Goal: Task Accomplishment & Management: Manage account settings

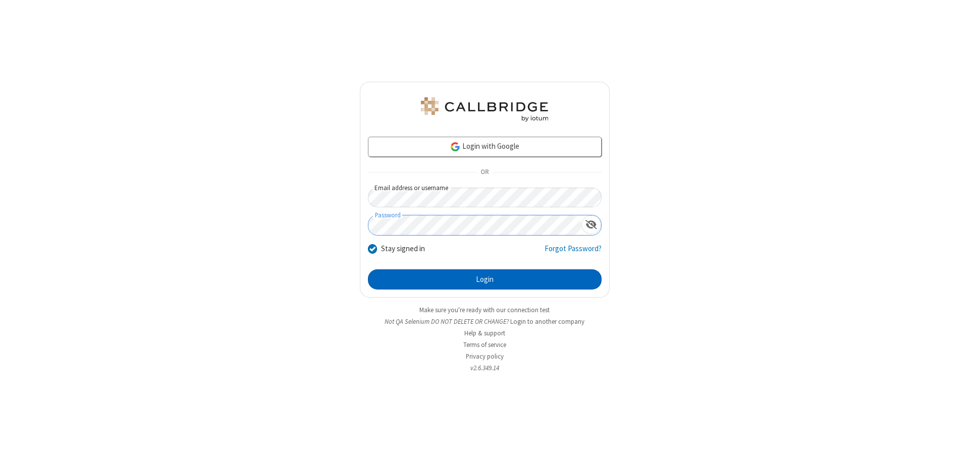
click at [485, 280] on button "Login" at bounding box center [485, 280] width 234 height 20
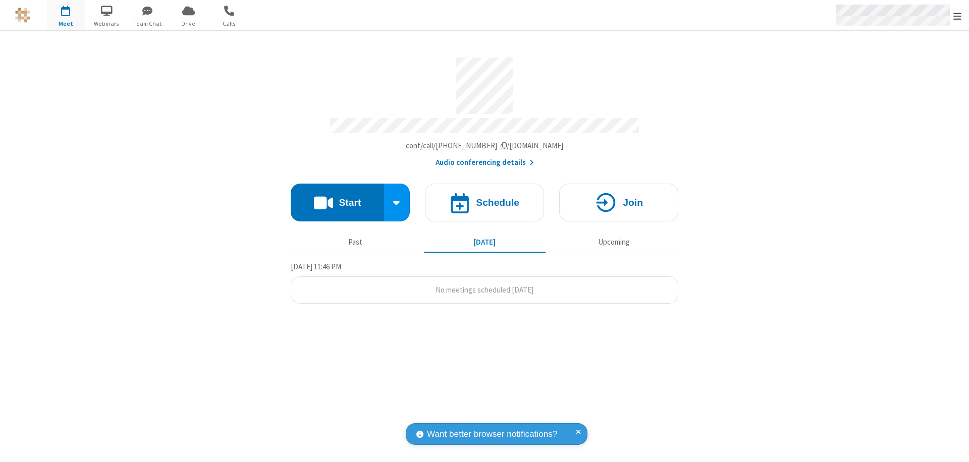
click at [958, 16] on span "Open menu" at bounding box center [958, 16] width 8 height 10
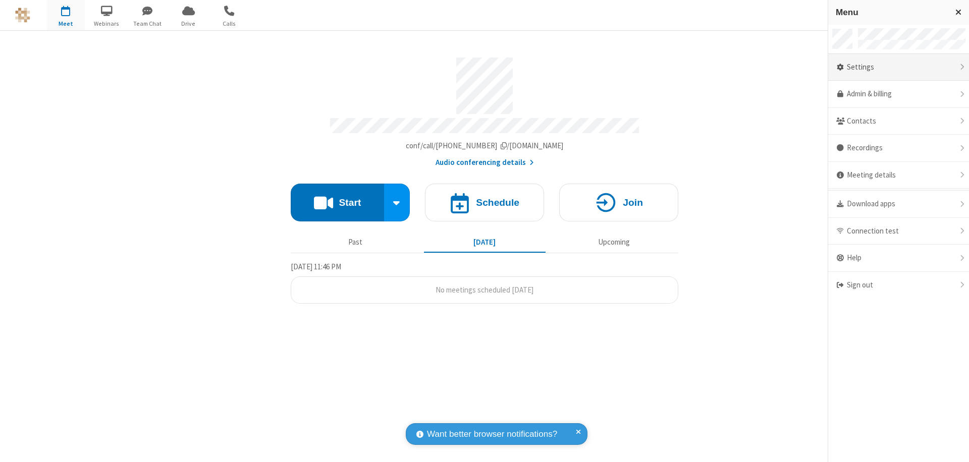
click at [899, 67] on div "Settings" at bounding box center [898, 67] width 141 height 27
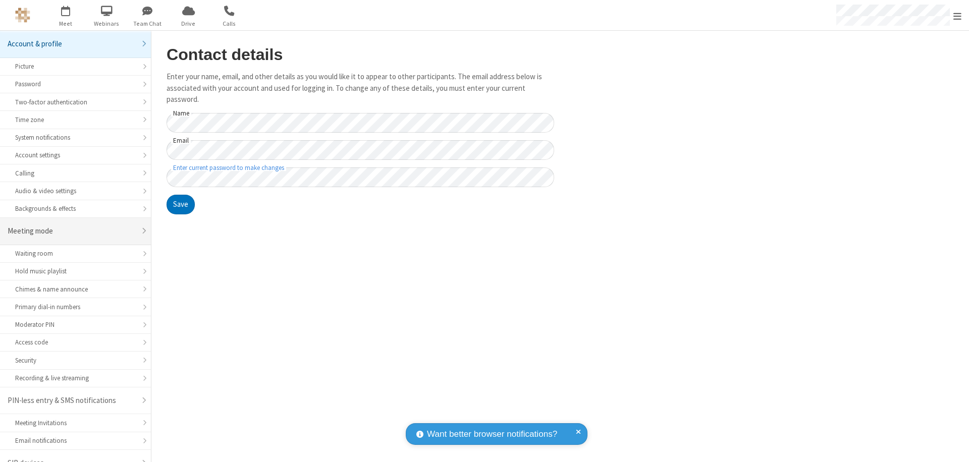
click at [72, 226] on div "Meeting mode" at bounding box center [72, 232] width 128 height 12
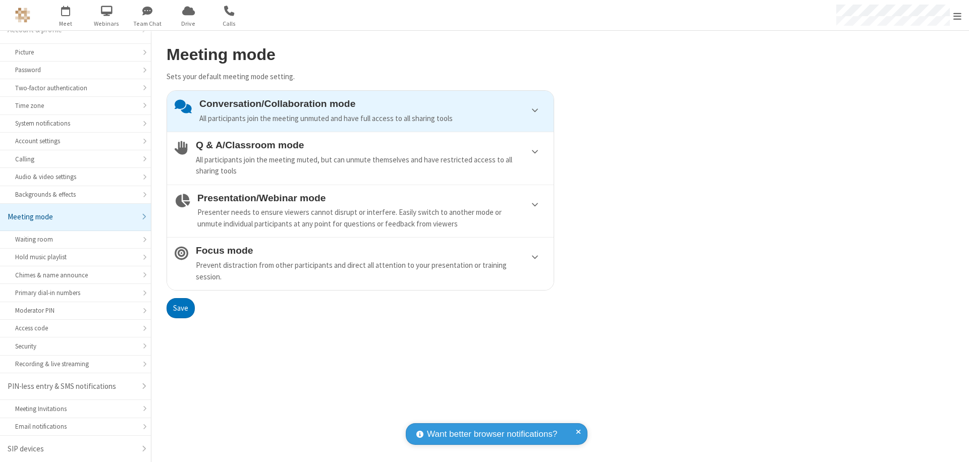
click at [360, 264] on div "Prevent distraction from other participants and direct all attention to your pr…" at bounding box center [371, 271] width 350 height 23
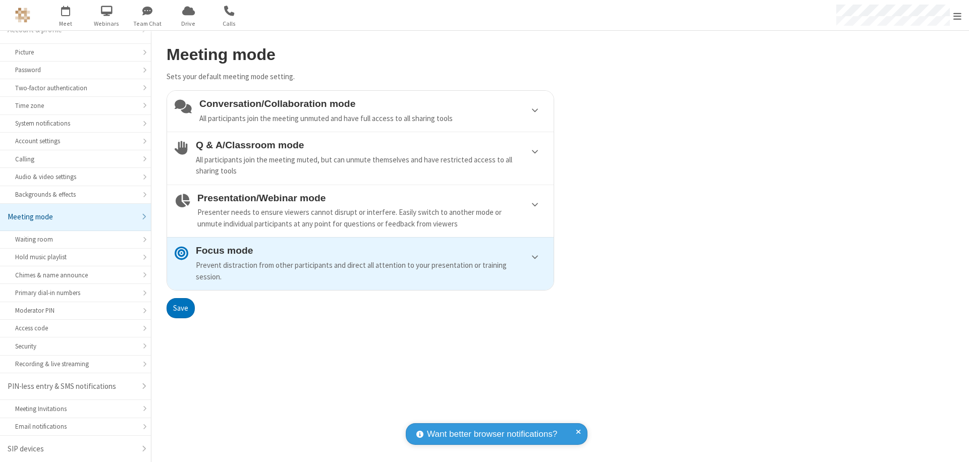
click at [180, 308] on button "Save" at bounding box center [181, 308] width 28 height 20
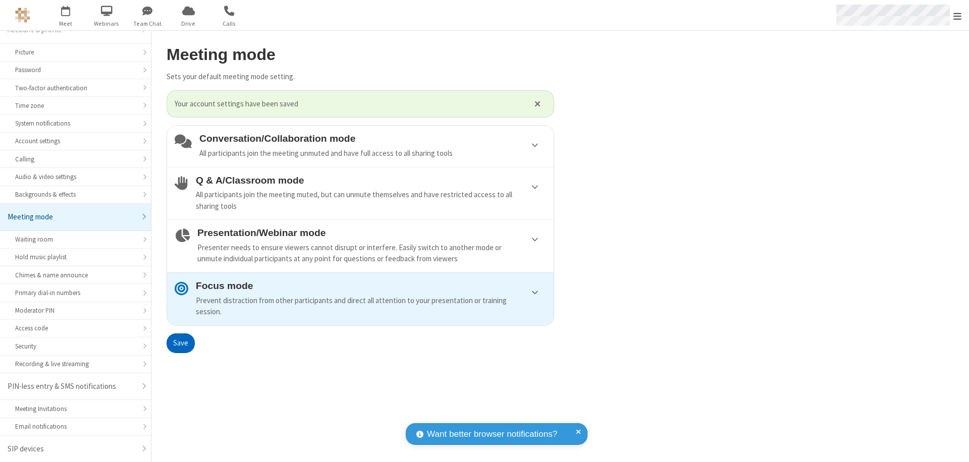
click at [958, 15] on span "Open menu" at bounding box center [958, 16] width 8 height 10
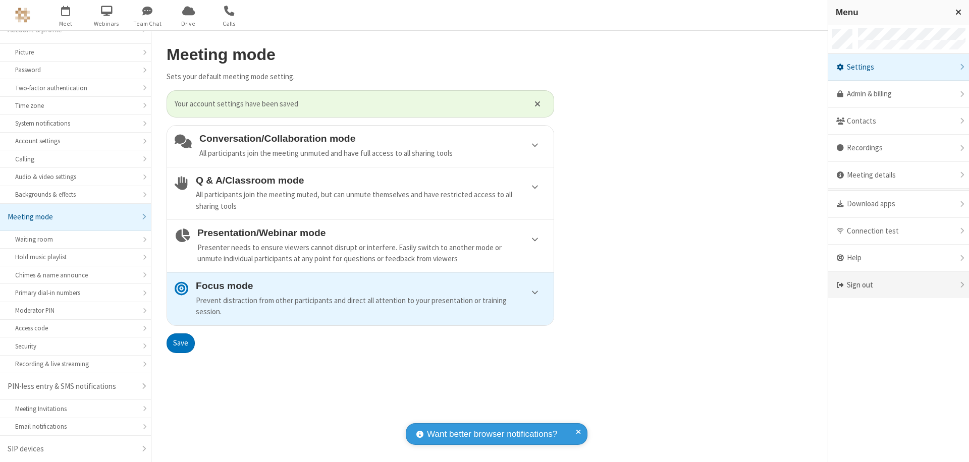
click at [899, 285] on div "Sign out" at bounding box center [898, 285] width 141 height 27
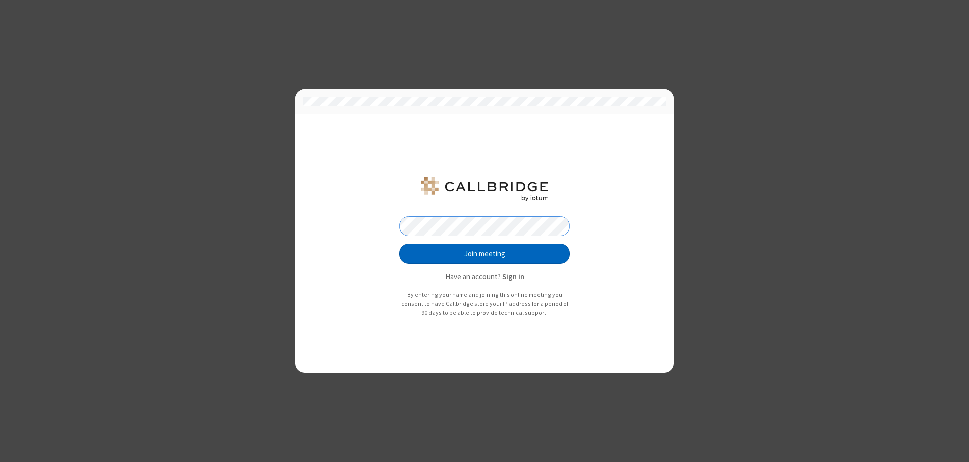
click at [485, 254] on button "Join meeting" at bounding box center [484, 254] width 171 height 20
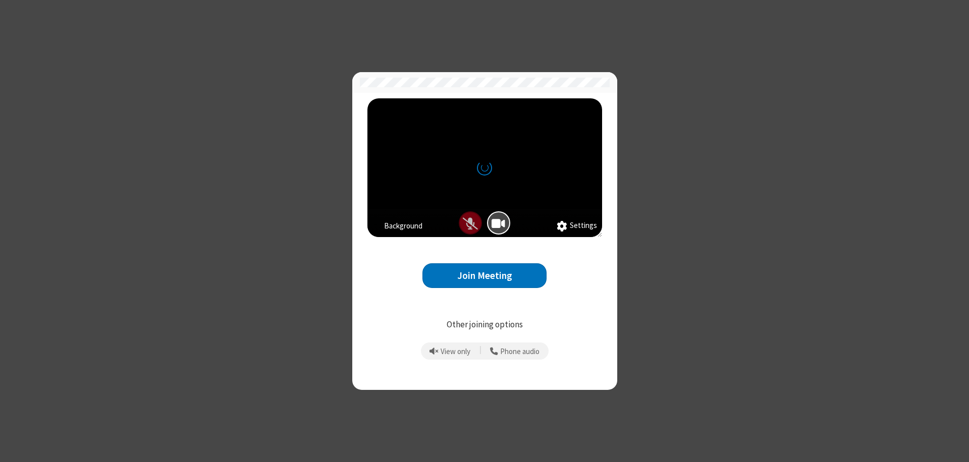
click at [485, 276] on button "Join Meeting" at bounding box center [485, 276] width 124 height 25
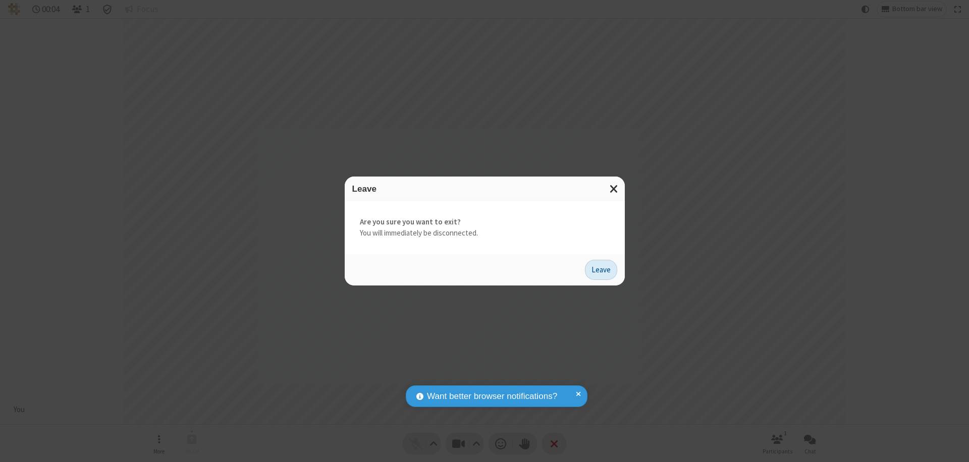
click at [601, 270] on button "Leave" at bounding box center [601, 270] width 32 height 20
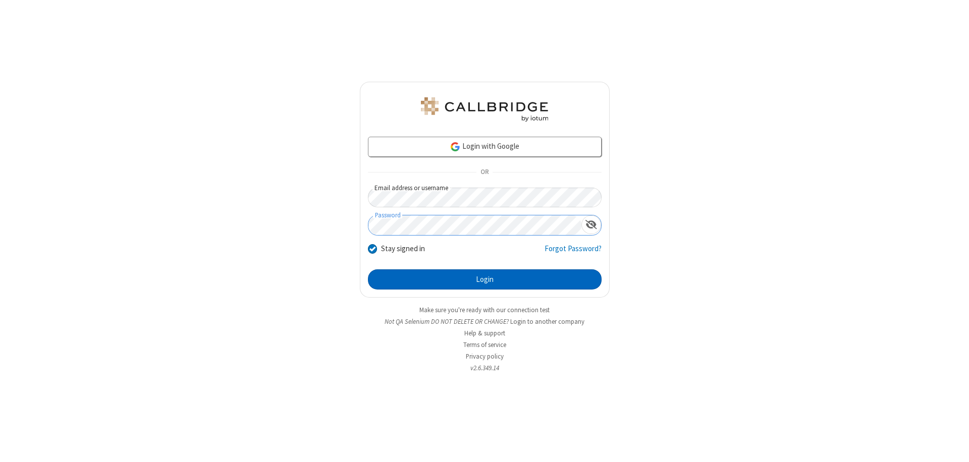
click at [485, 280] on button "Login" at bounding box center [485, 280] width 234 height 20
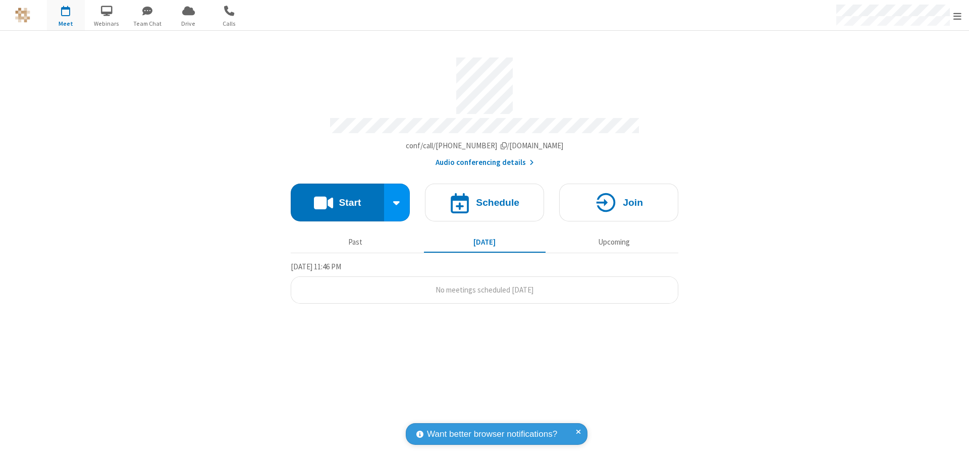
click at [958, 16] on span "Open menu" at bounding box center [958, 16] width 8 height 10
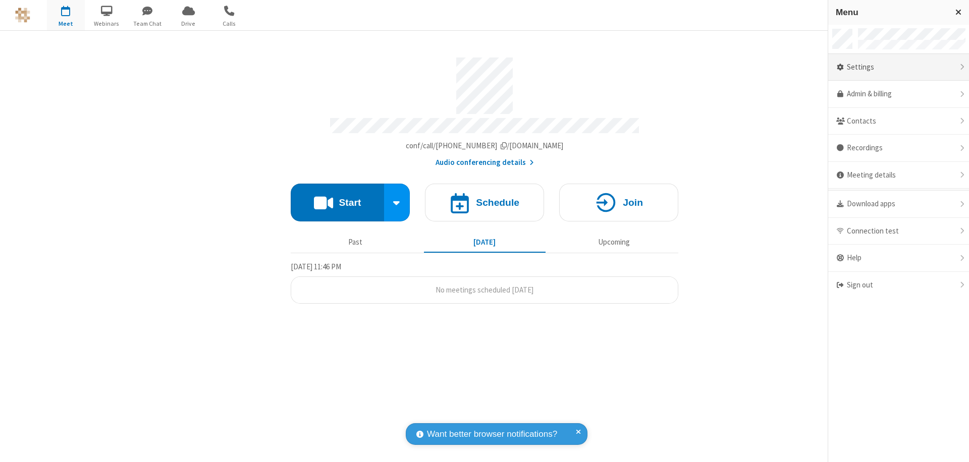
click at [899, 67] on div "Settings" at bounding box center [898, 67] width 141 height 27
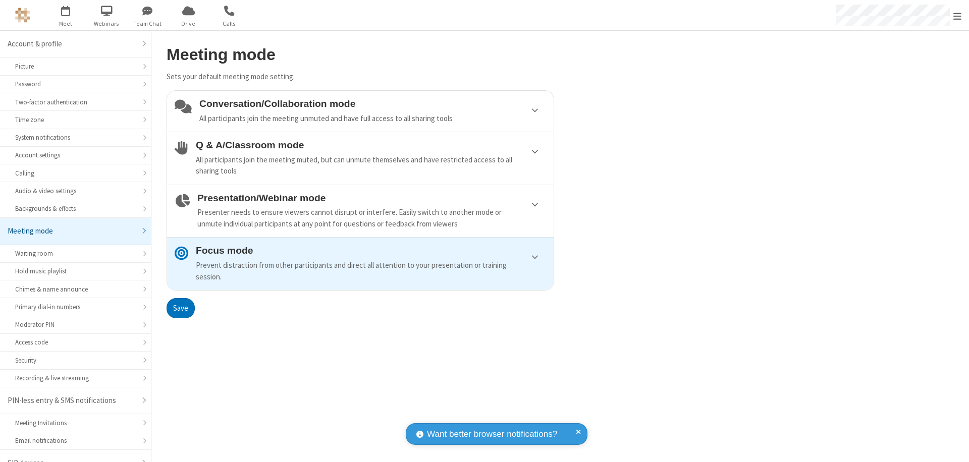
scroll to position [14, 0]
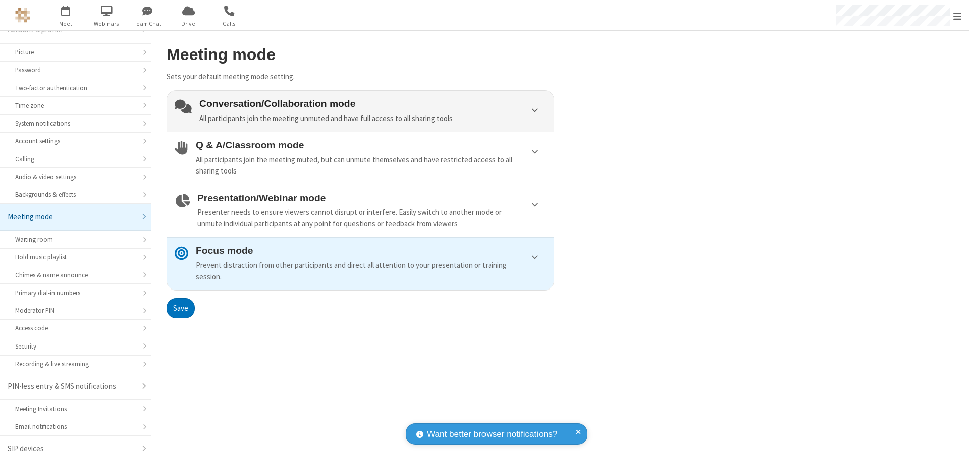
click at [360, 111] on div "Conversation/Collaboration mode All participants join the meeting unmuted and h…" at bounding box center [372, 111] width 347 height 26
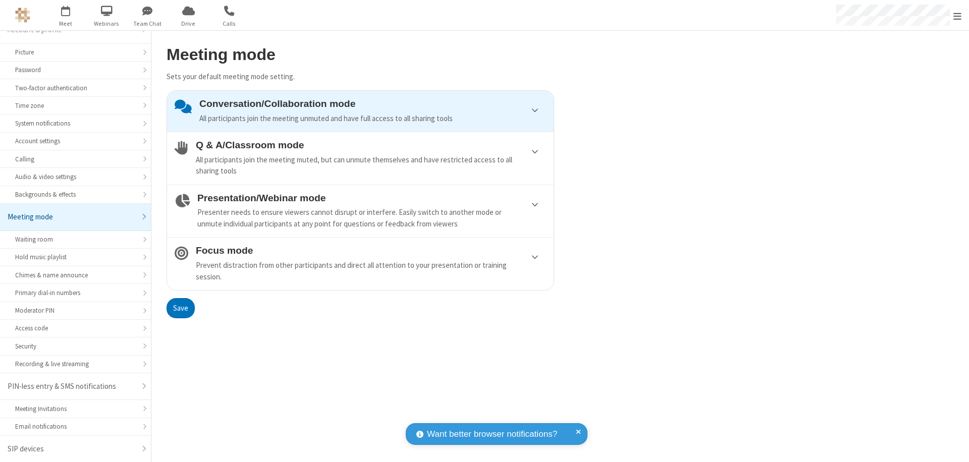
click at [180, 308] on button "Save" at bounding box center [181, 308] width 28 height 20
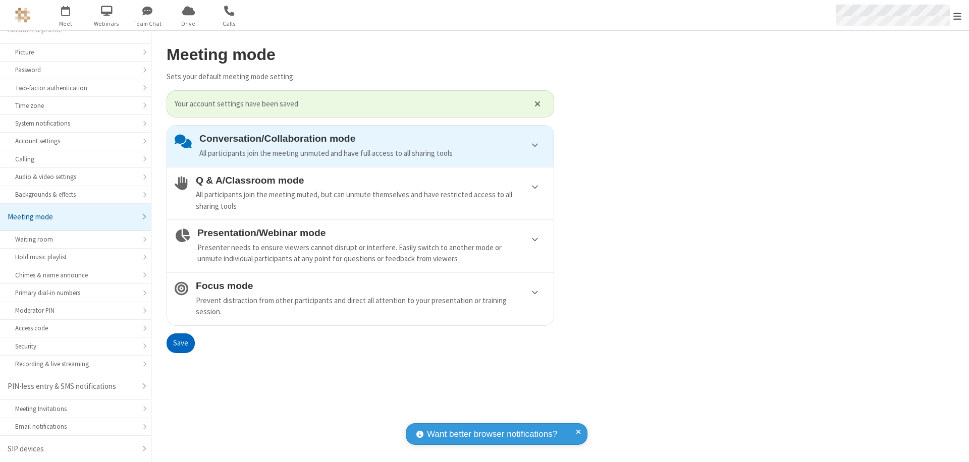
click at [958, 15] on span "Open menu" at bounding box center [958, 16] width 8 height 10
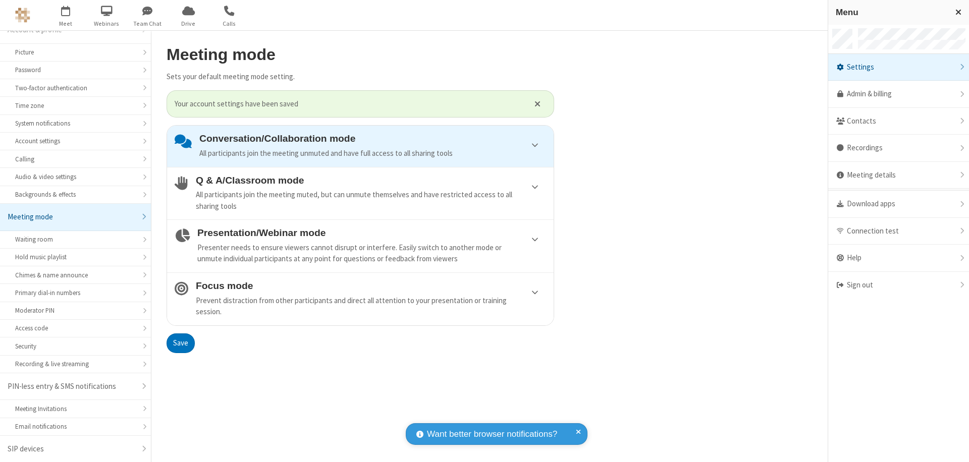
click at [899, 285] on div "Sign out" at bounding box center [898, 285] width 141 height 27
